Goal: Find specific page/section: Find specific page/section

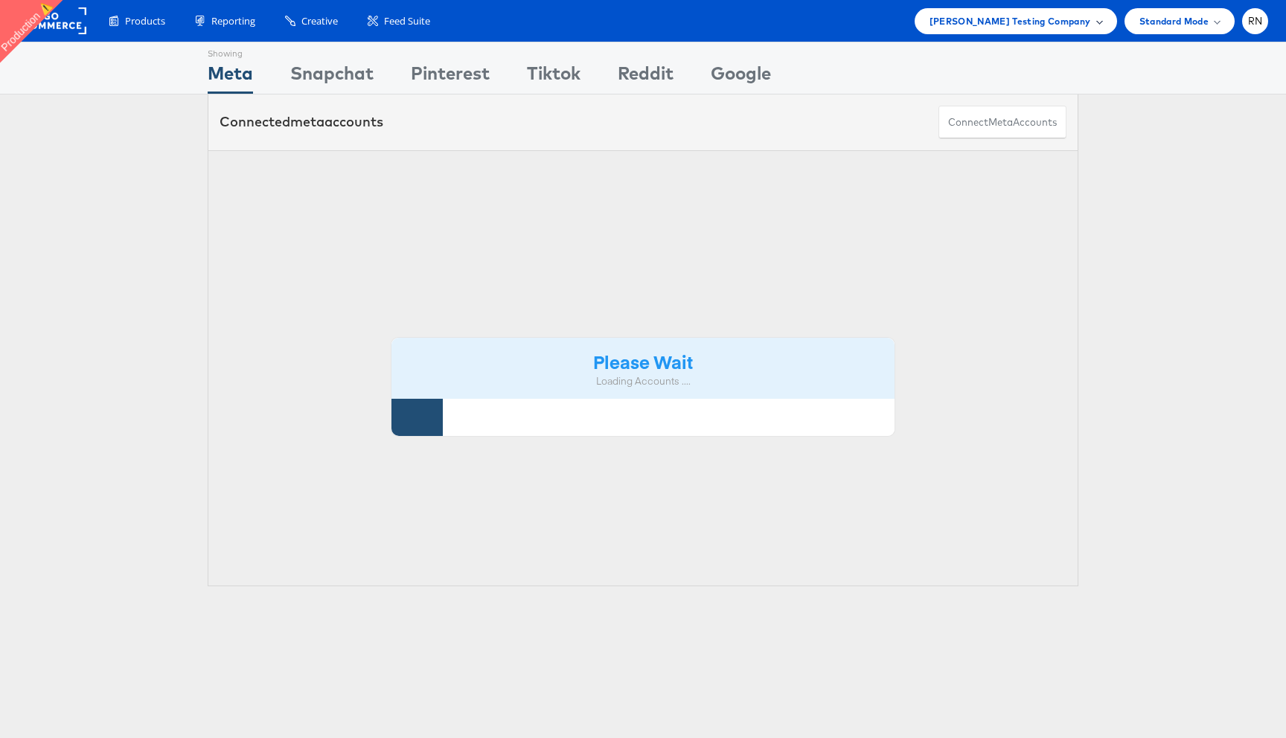
click at [1052, 13] on span "[PERSON_NAME] Testing Company" at bounding box center [1009, 21] width 161 height 16
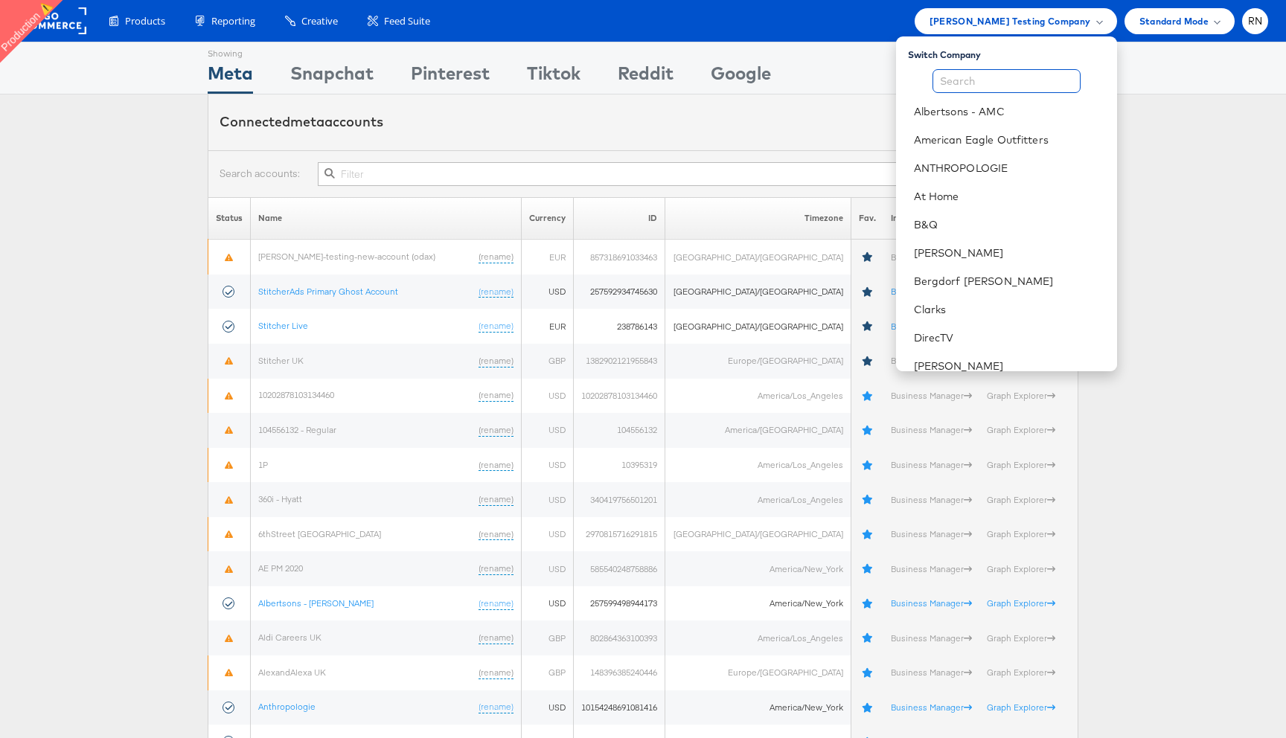
click at [1002, 84] on input "text" at bounding box center [1006, 81] width 148 height 24
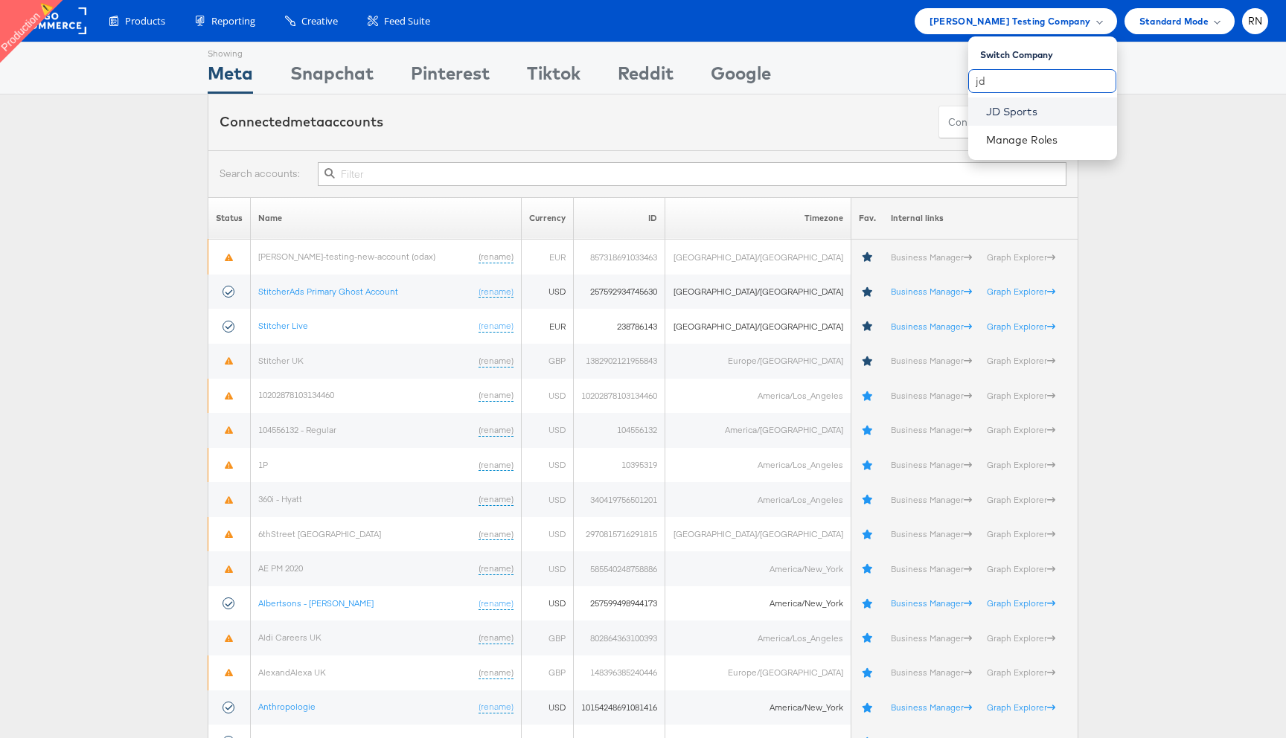
type input "jd"
click at [1030, 116] on link "JD Sports" at bounding box center [1045, 111] width 119 height 15
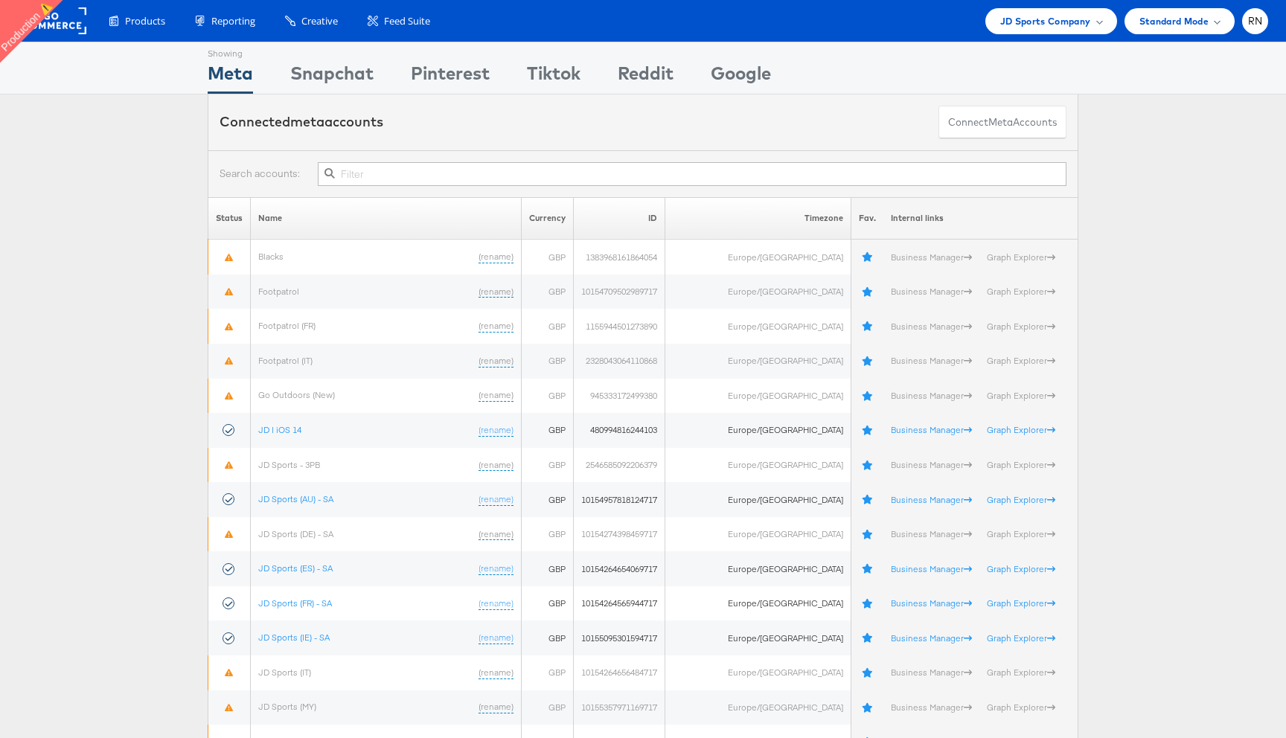
click at [600, 159] on div at bounding box center [643, 173] width 871 height 47
click at [602, 170] on input "text" at bounding box center [692, 174] width 749 height 24
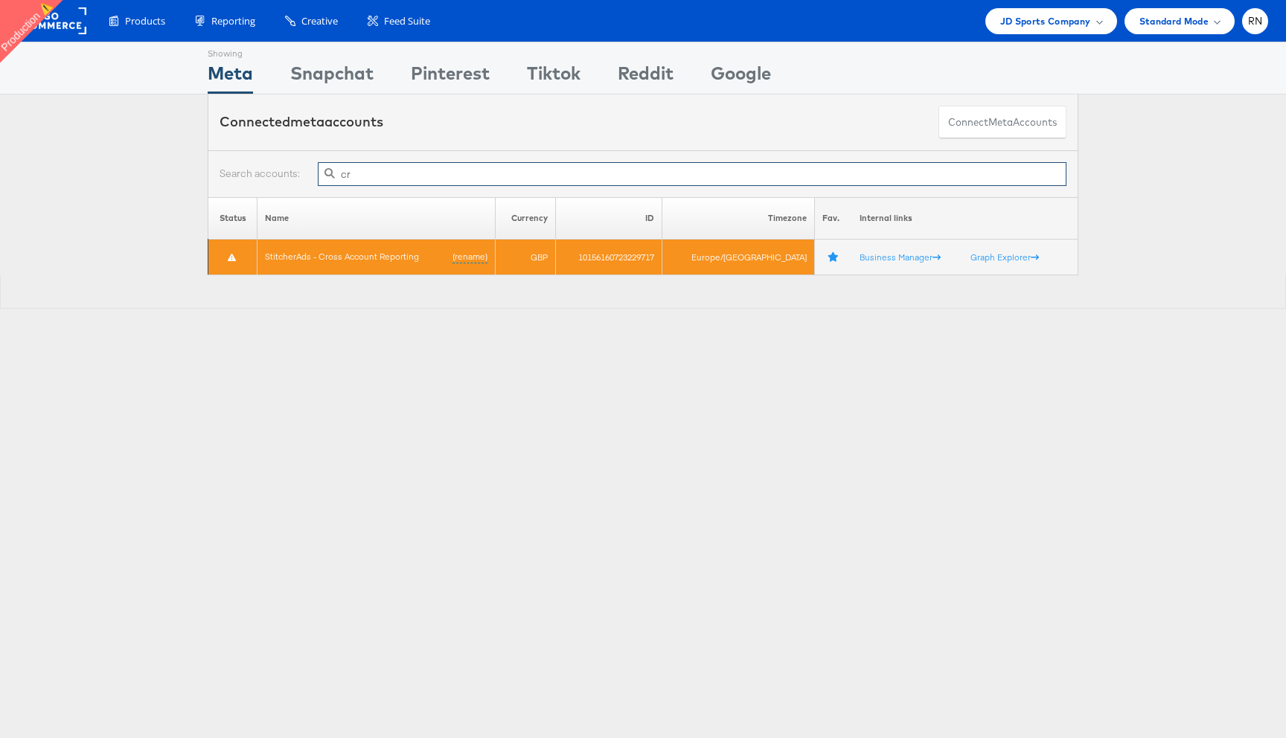
type input "cr"
drag, startPoint x: 600, startPoint y: 263, endPoint x: 691, endPoint y: 256, distance: 91.0
click at [662, 255] on td "10156160723229717" at bounding box center [609, 258] width 106 height 36
copy td "10156160723229717"
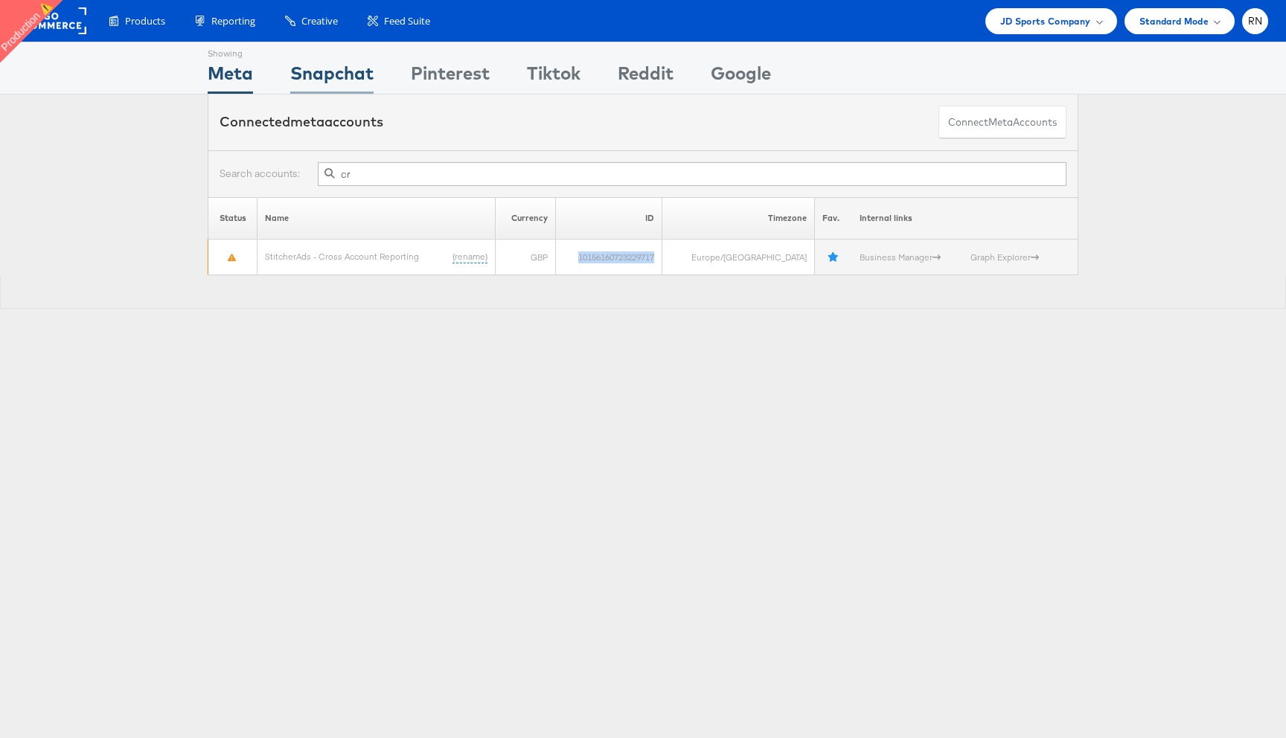
scroll to position [1, 0]
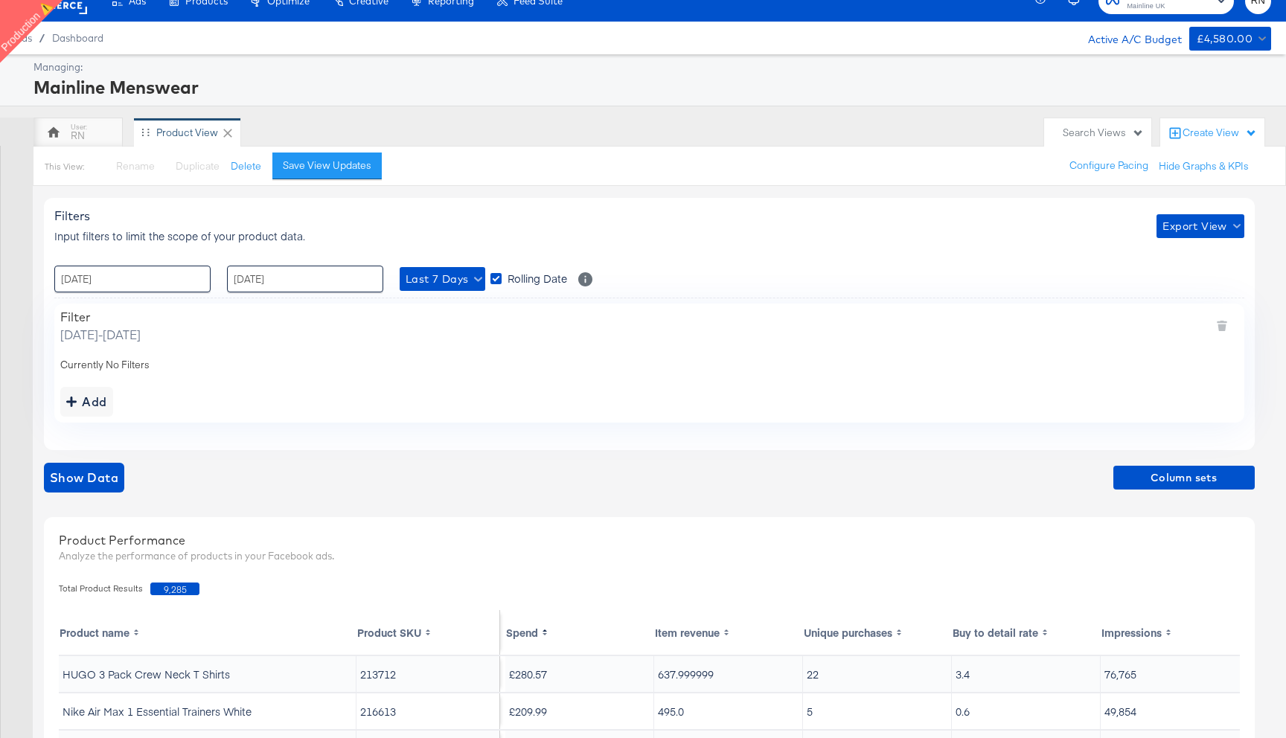
scroll to position [0, 86]
